Goal: Check status: Check status

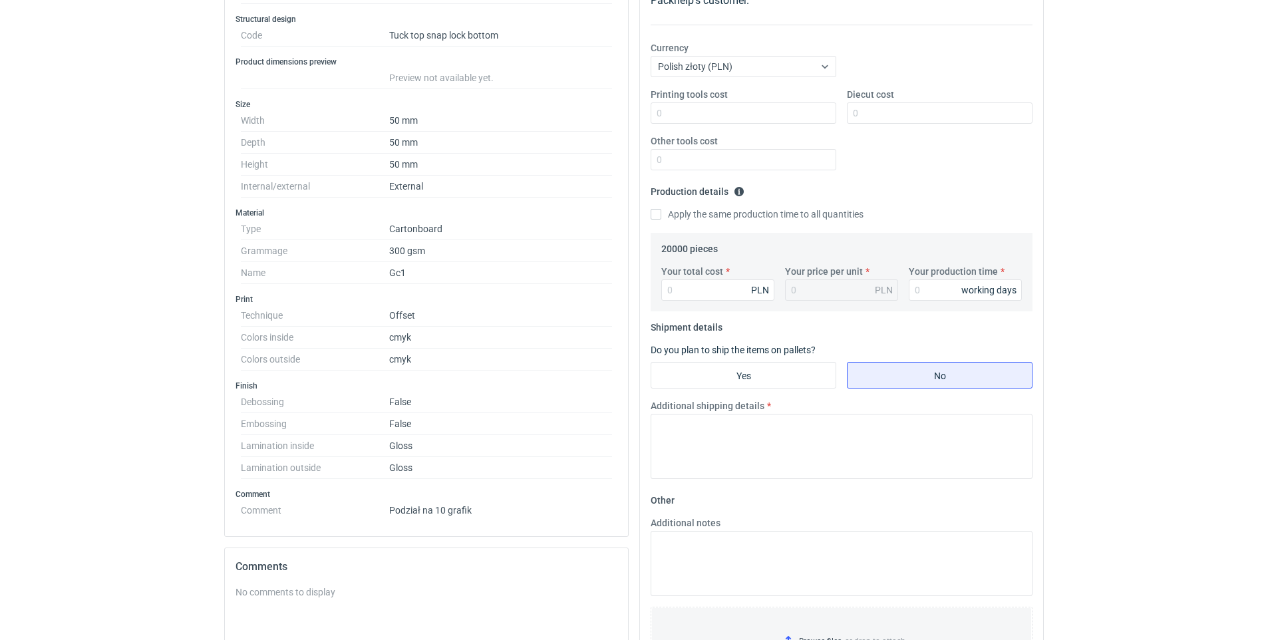
scroll to position [230, 0]
drag, startPoint x: 1268, startPoint y: 384, endPoint x: 1270, endPoint y: 416, distance: 32.1
click at [1268, 379] on html "RFQs Specs Designs Items Orders Customers Tools Analytics 28 99+ [PERSON_NAME] …" at bounding box center [634, 90] width 1268 height 640
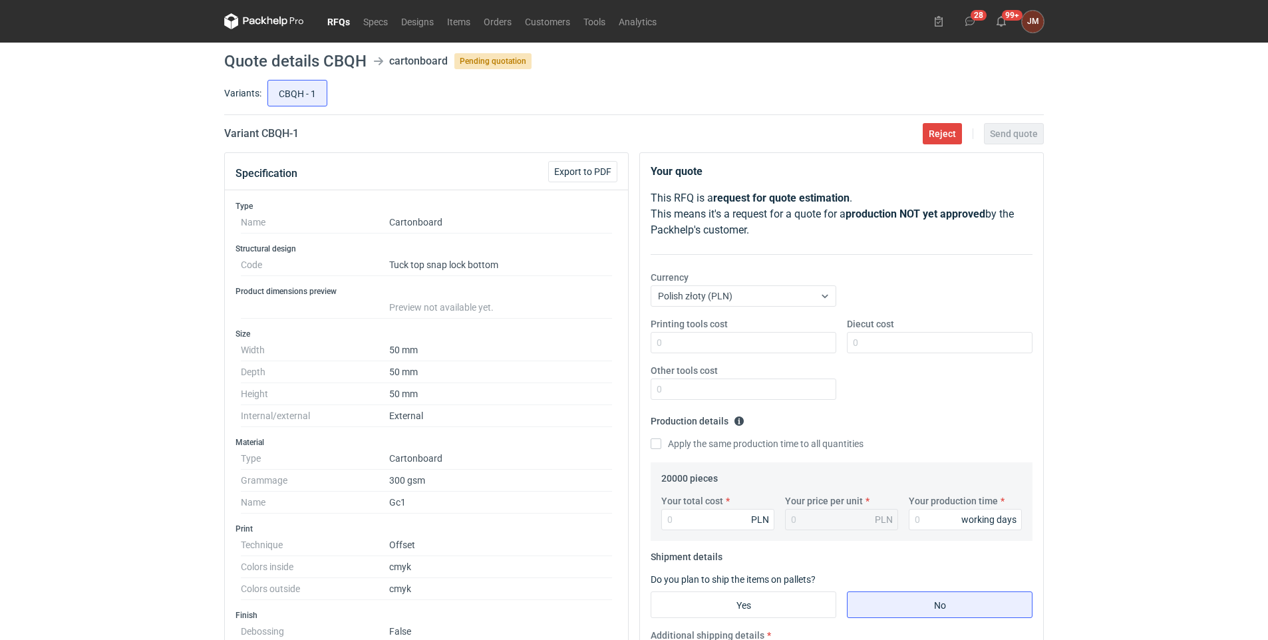
click at [341, 19] on link "RFQs" at bounding box center [339, 21] width 36 height 16
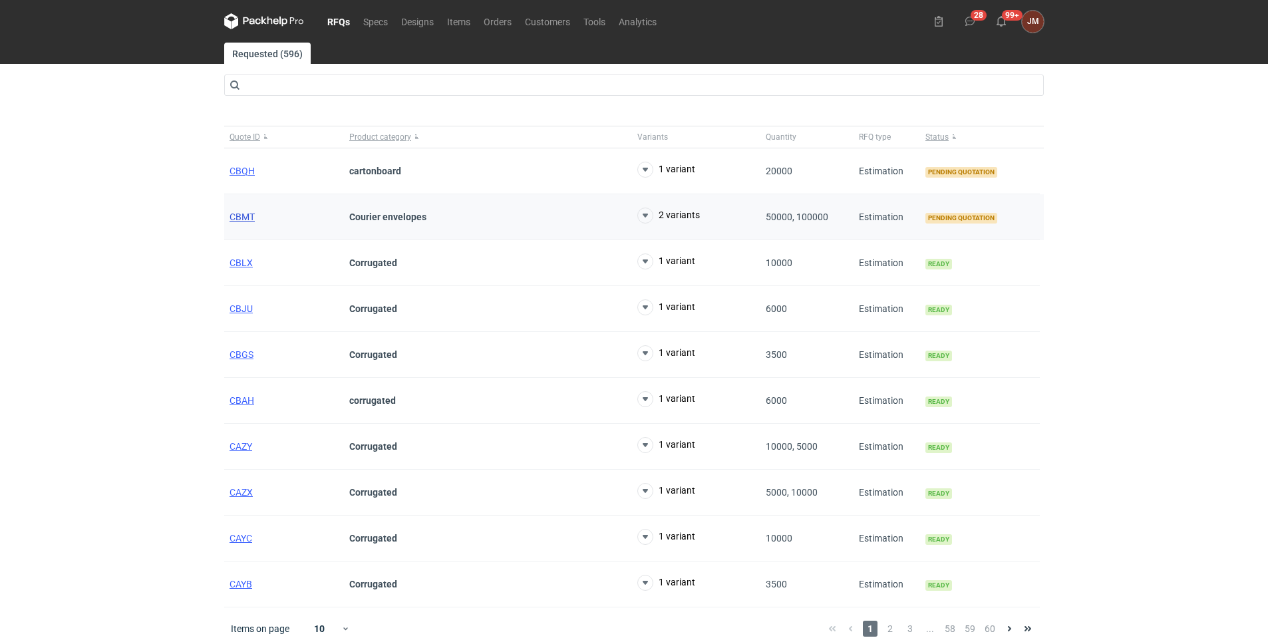
click at [242, 212] on span "CBMT" at bounding box center [242, 217] width 25 height 11
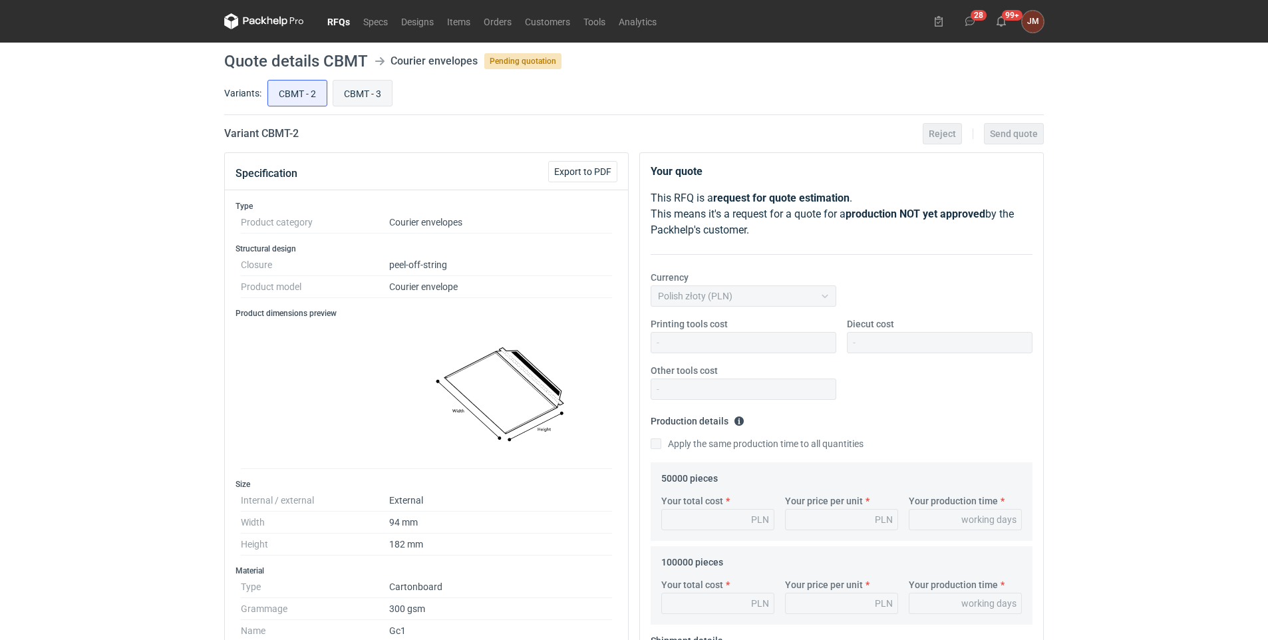
click at [365, 92] on input "CBMT - 3" at bounding box center [362, 93] width 59 height 25
radio input "true"
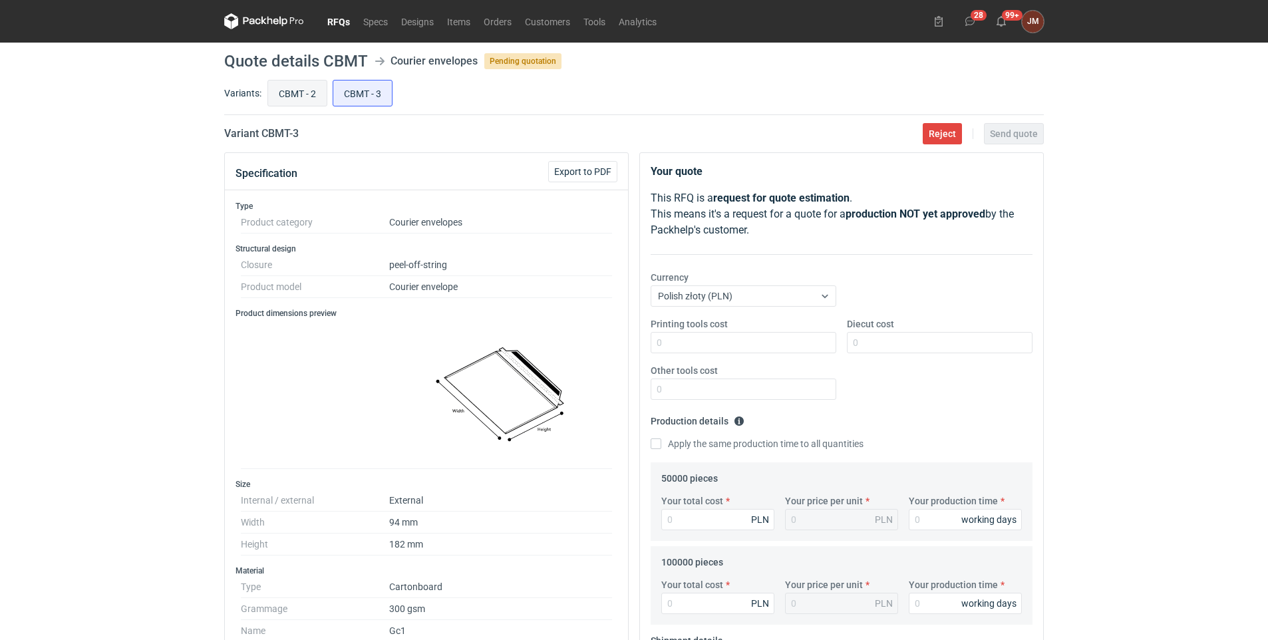
click at [304, 91] on input "CBMT - 2" at bounding box center [297, 93] width 59 height 25
radio input "true"
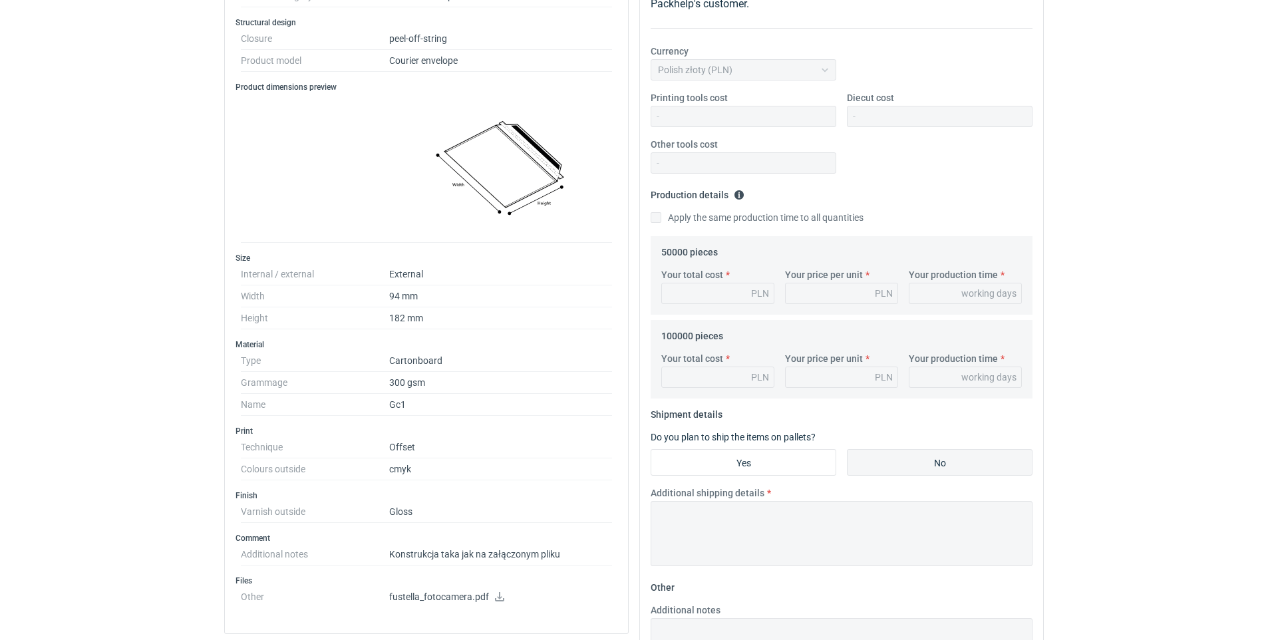
scroll to position [51, 0]
